Goal: Task Accomplishment & Management: Use online tool/utility

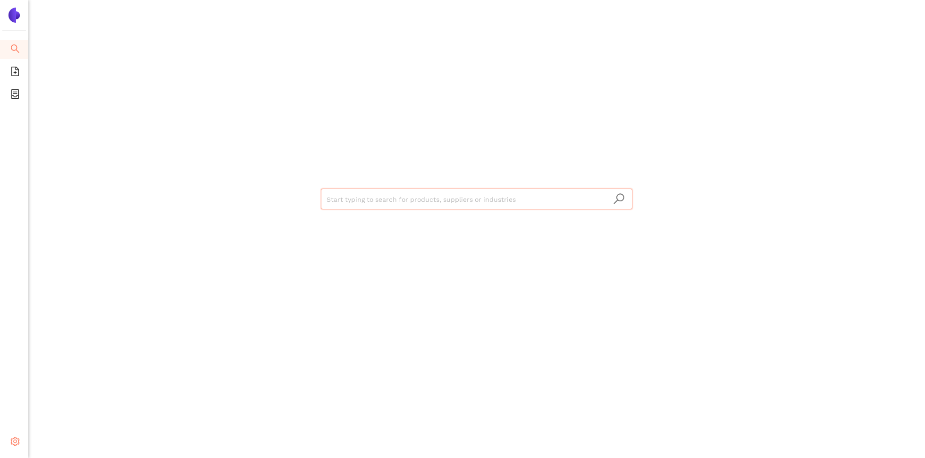
click at [17, 441] on icon "setting" at bounding box center [14, 440] width 9 height 9
click at [68, 372] on span "Internal Area" at bounding box center [68, 374] width 42 height 8
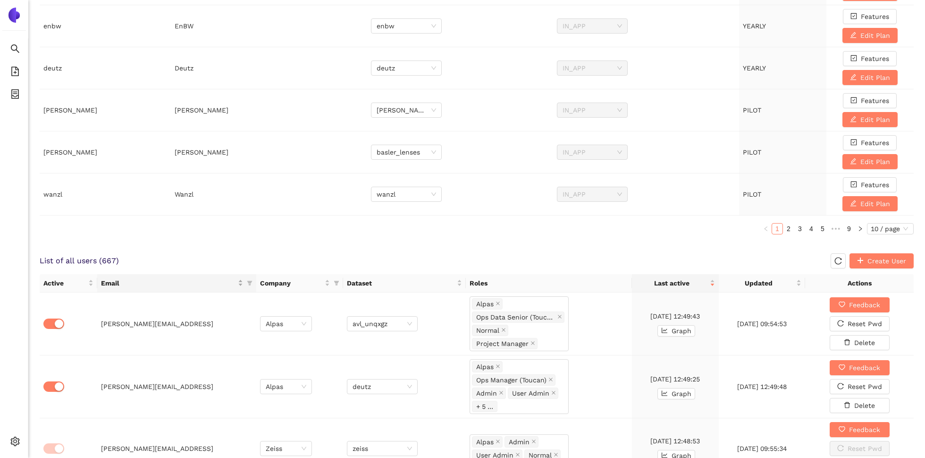
scroll to position [378, 0]
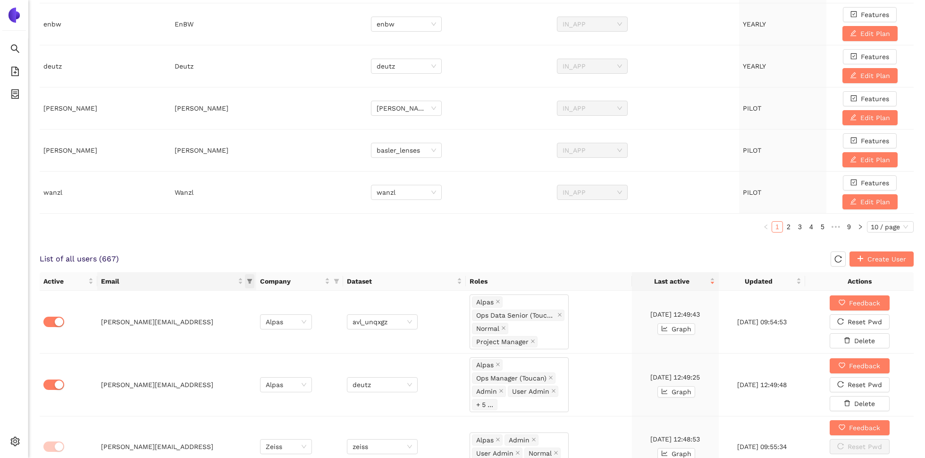
click at [250, 279] on icon "filter" at bounding box center [249, 281] width 5 height 5
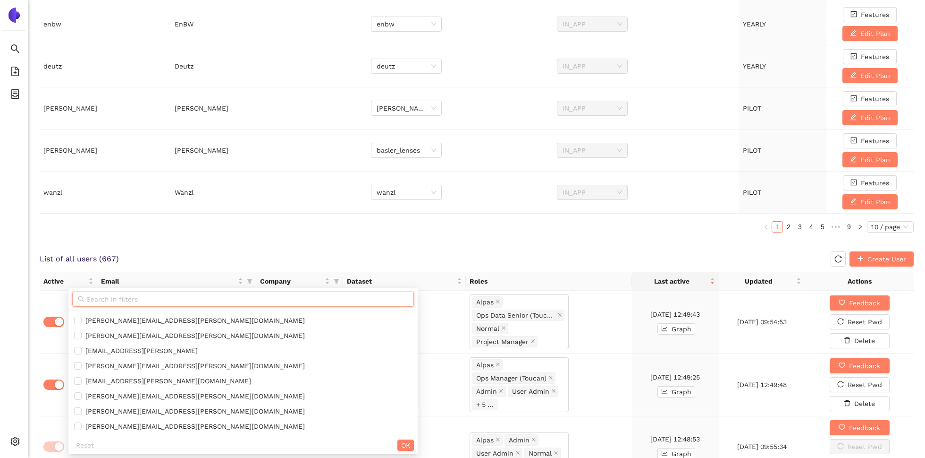
click at [218, 294] on input "text" at bounding box center [247, 299] width 322 height 10
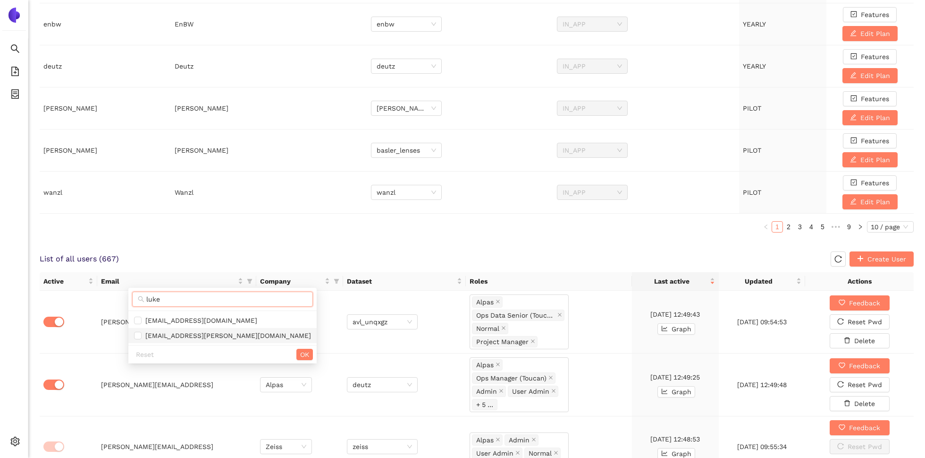
type input "luke"
click at [189, 335] on span "[EMAIL_ADDRESS][PERSON_NAME][DOMAIN_NAME]" at bounding box center [227, 335] width 170 height 8
checkbox input "true"
click at [300, 350] on span "OK" at bounding box center [304, 354] width 9 height 10
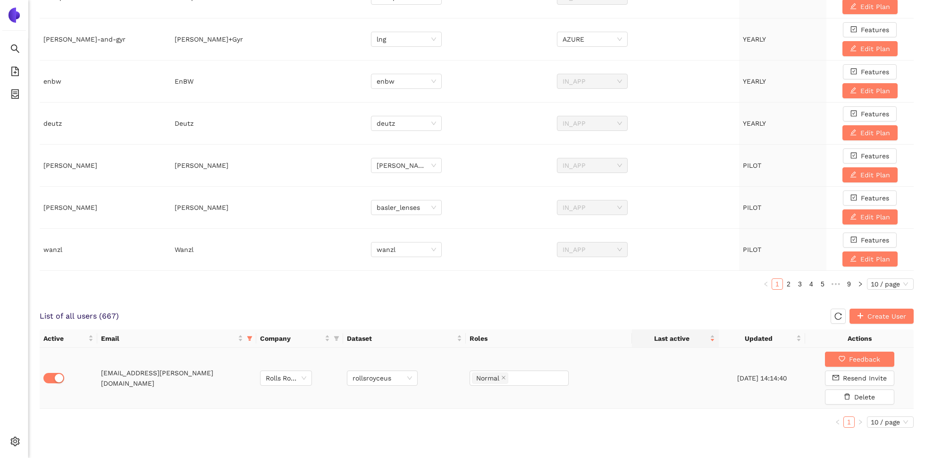
scroll to position [318, 0]
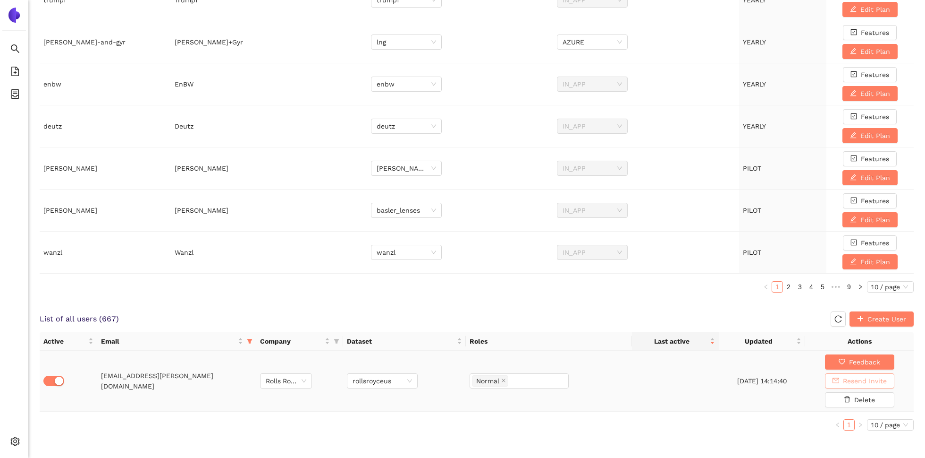
click at [879, 378] on span "Resend Invite" at bounding box center [865, 380] width 44 height 10
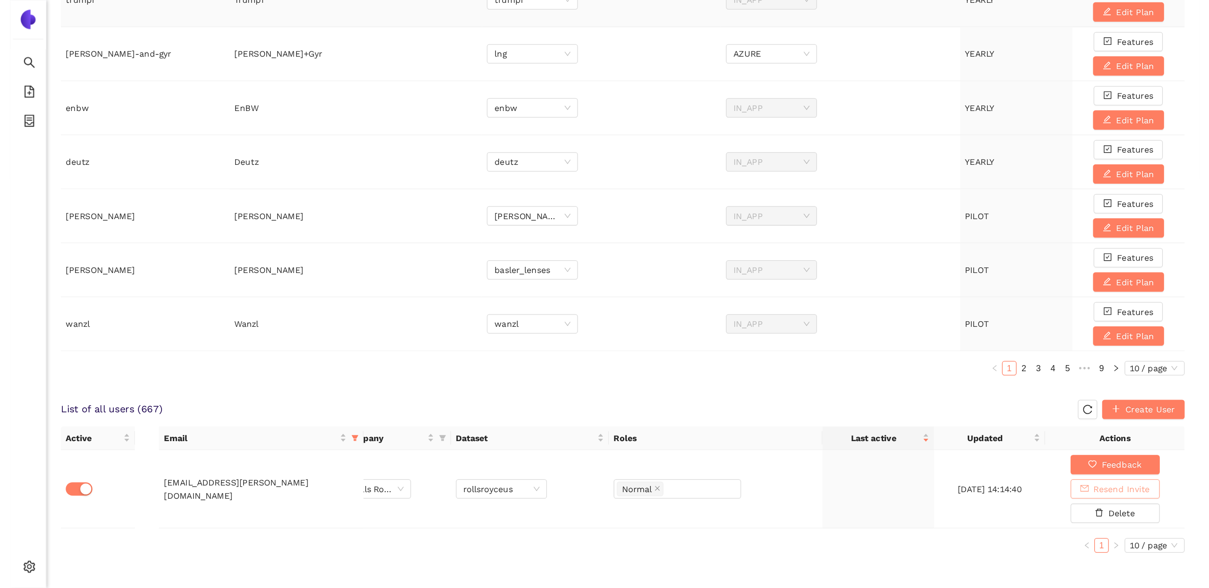
scroll to position [192, 0]
